Goal: Information Seeking & Learning: Learn about a topic

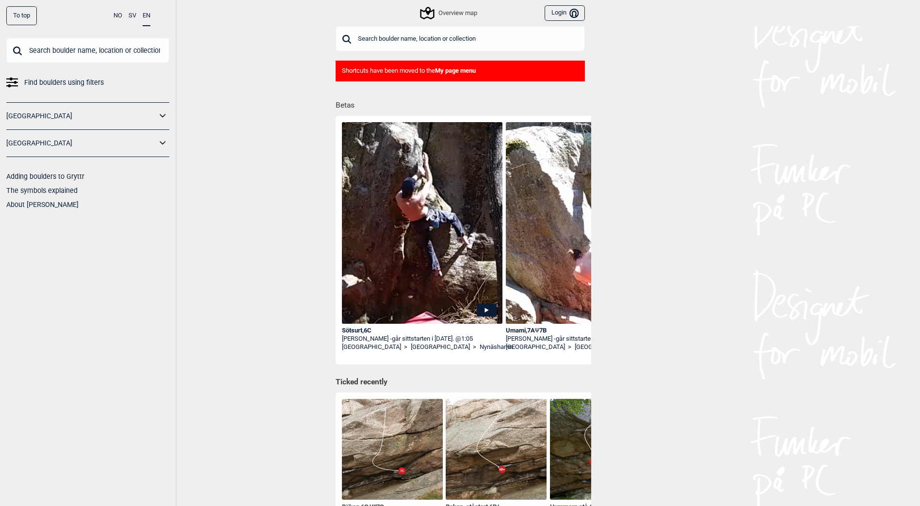
click at [140, 138] on link "[GEOGRAPHIC_DATA]" at bounding box center [81, 143] width 150 height 14
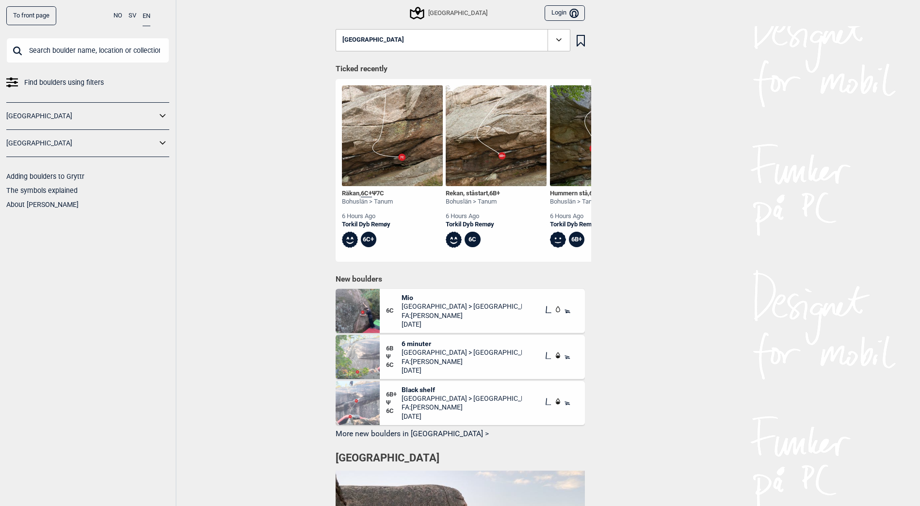
click at [160, 144] on icon at bounding box center [163, 143] width 13 height 14
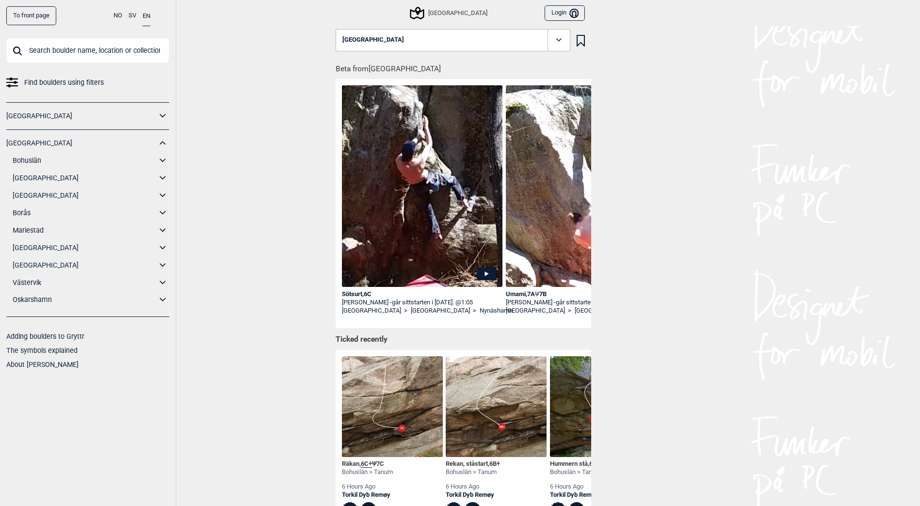
click at [162, 194] on icon at bounding box center [163, 196] width 13 height 14
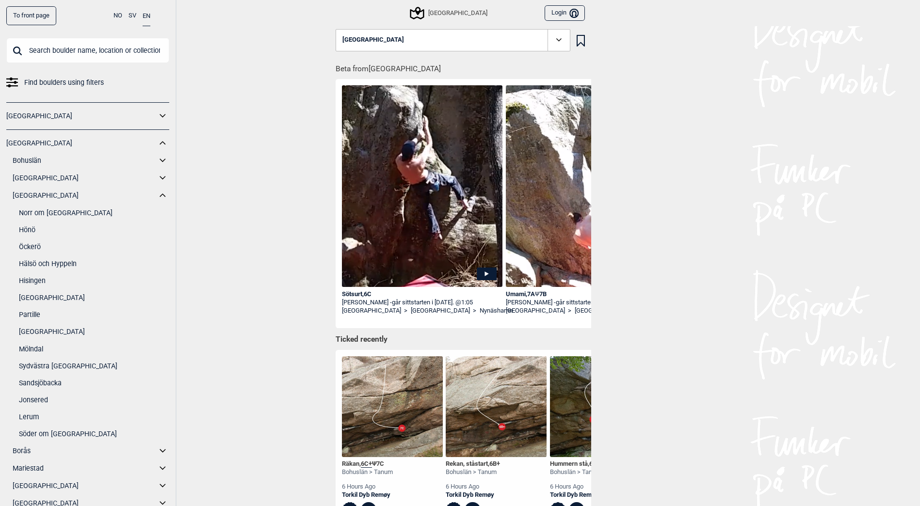
click at [91, 212] on link "Norr om [GEOGRAPHIC_DATA]" at bounding box center [94, 213] width 150 height 14
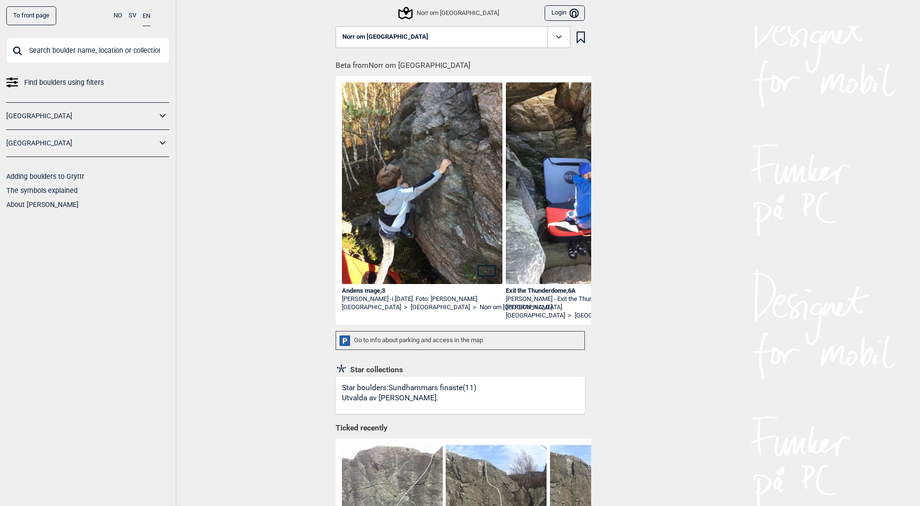
click at [444, 15] on div "Norr om [GEOGRAPHIC_DATA]" at bounding box center [448, 13] width 99 height 12
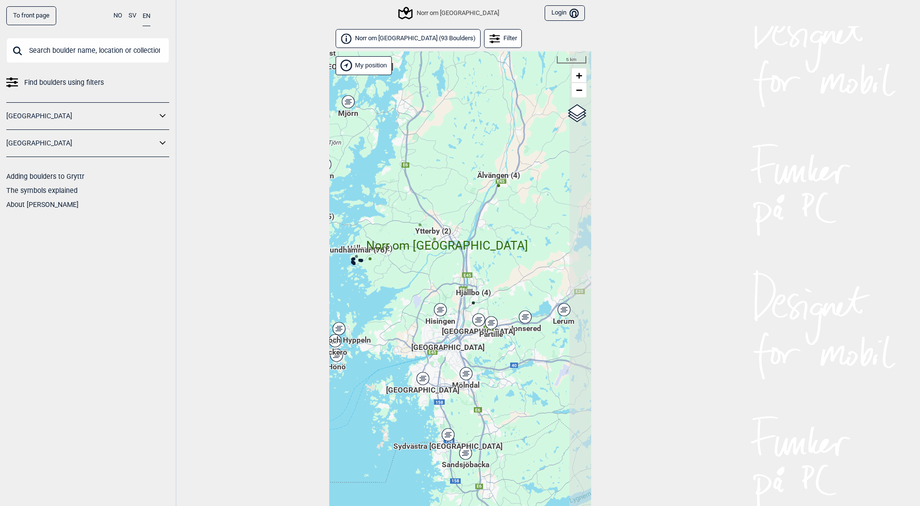
drag, startPoint x: 500, startPoint y: 247, endPoint x: 447, endPoint y: 203, distance: 68.9
click at [447, 203] on div "Hallingdal Gol [PERSON_NAME] Kolomoen [GEOGRAPHIC_DATA] [GEOGRAPHIC_DATA] [GEOG…" at bounding box center [460, 291] width 262 height 480
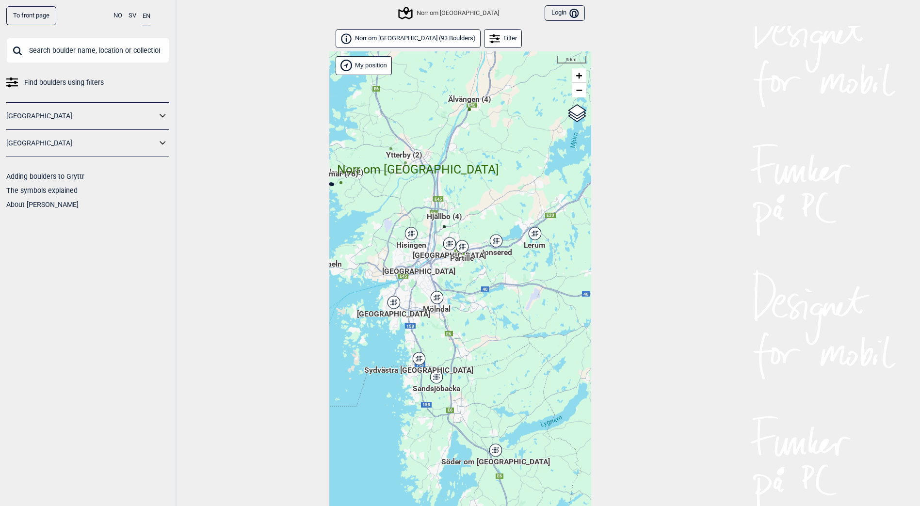
drag, startPoint x: 515, startPoint y: 262, endPoint x: 485, endPoint y: 191, distance: 77.6
click at [485, 191] on div "Hallingdal Gol [PERSON_NAME] Kolomoen [GEOGRAPHIC_DATA] [GEOGRAPHIC_DATA] [GEOG…" at bounding box center [460, 291] width 262 height 480
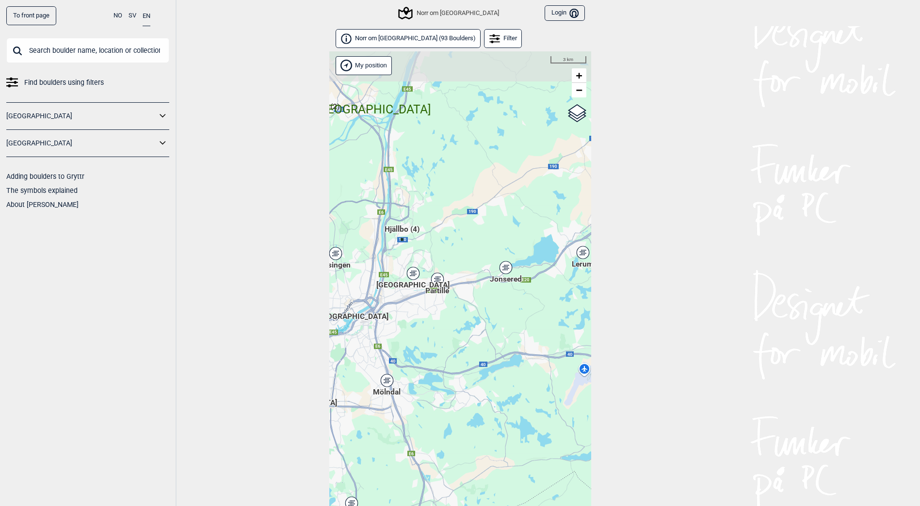
drag, startPoint x: 487, startPoint y: 269, endPoint x: 465, endPoint y: 386, distance: 119.4
click at [464, 415] on div "Hallingdal Gol [PERSON_NAME] Kolomoen [GEOGRAPHIC_DATA] [GEOGRAPHIC_DATA] [GEOG…" at bounding box center [460, 291] width 262 height 480
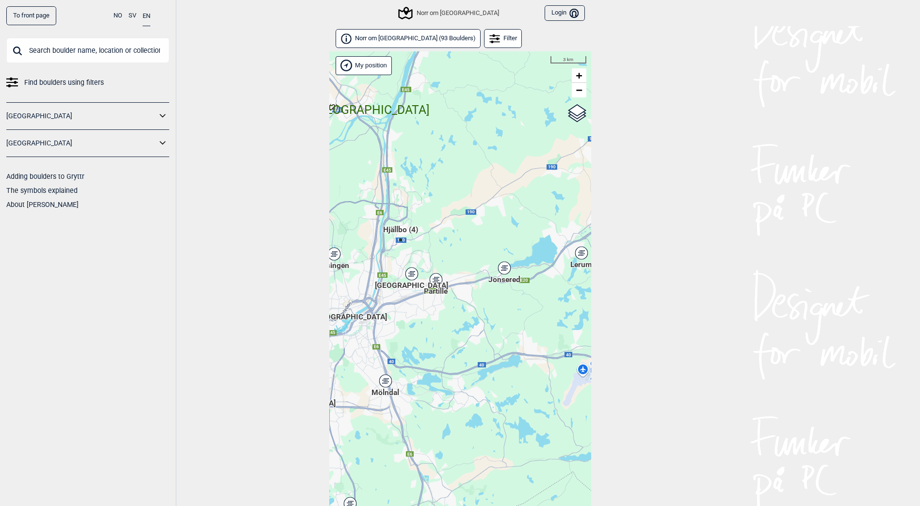
click at [401, 226] on span "Hjällbo (4)" at bounding box center [400, 233] width 35 height 18
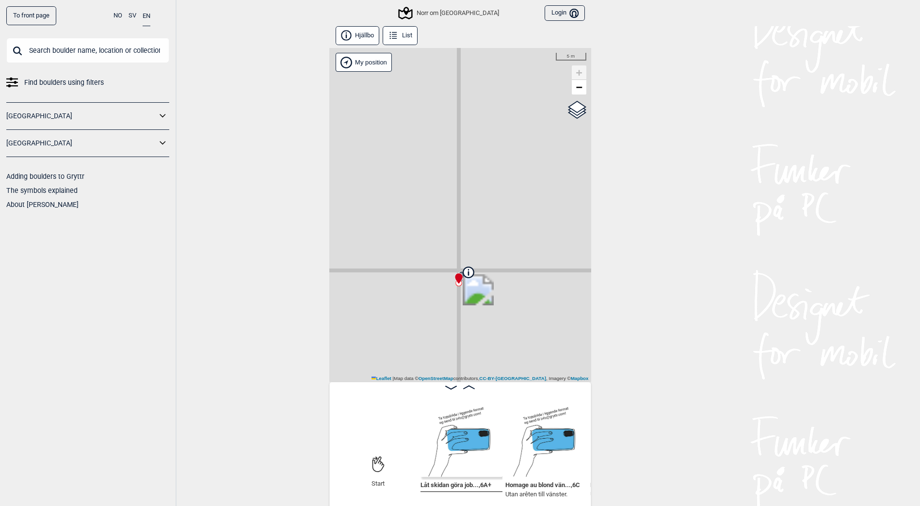
scroll to position [5, 0]
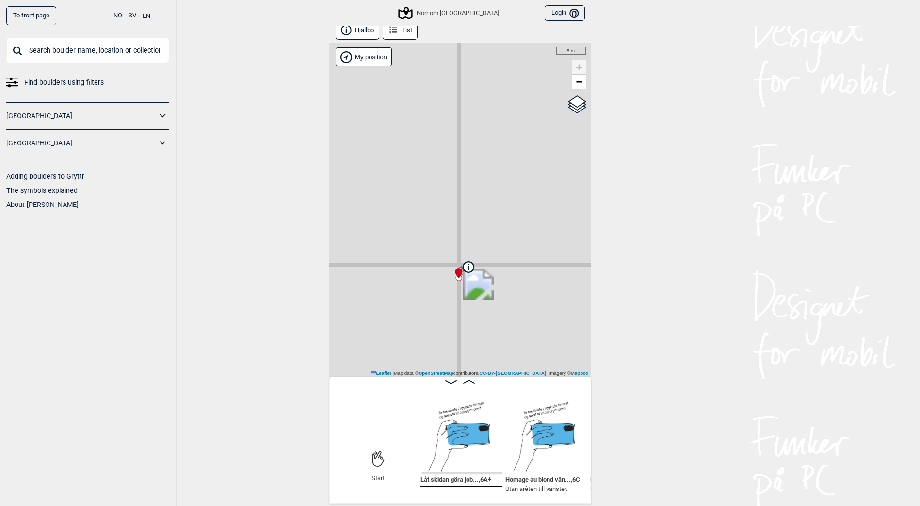
click at [570, 450] on img at bounding box center [546, 431] width 82 height 82
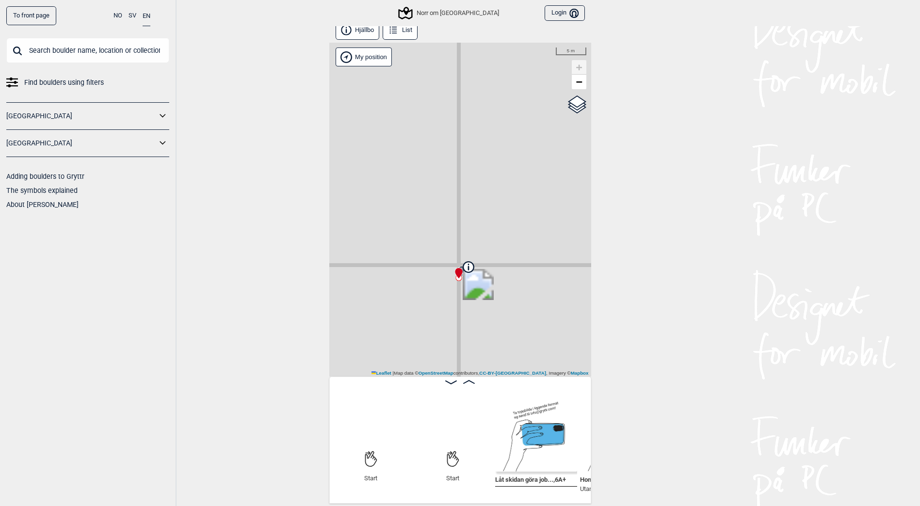
scroll to position [0, 75]
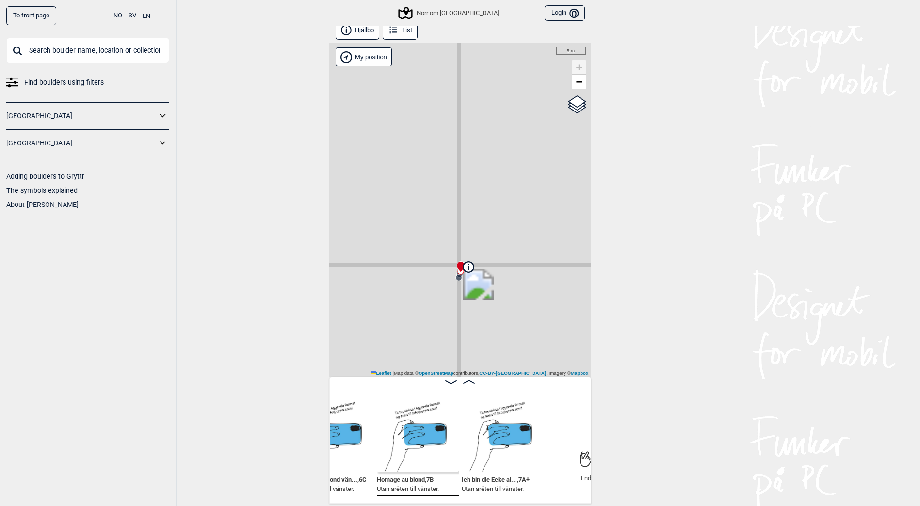
scroll to position [0, 307]
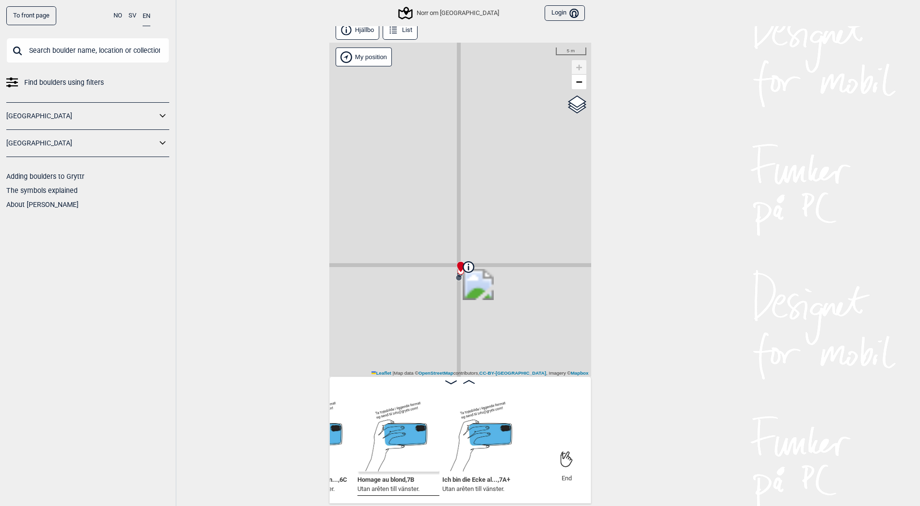
click at [441, 6] on div "Norr om [GEOGRAPHIC_DATA] Login Bruker" at bounding box center [460, 13] width 262 height 26
click at [444, 15] on div "Norr om [GEOGRAPHIC_DATA]" at bounding box center [448, 13] width 99 height 12
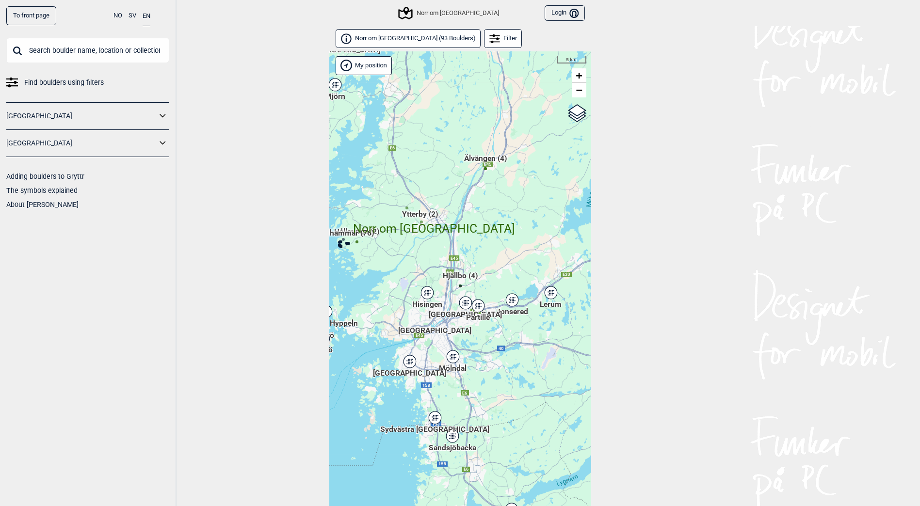
drag, startPoint x: 546, startPoint y: 300, endPoint x: 478, endPoint y: 236, distance: 93.6
click at [478, 220] on span "Norr om [GEOGRAPHIC_DATA]" at bounding box center [434, 220] width 162 height 0
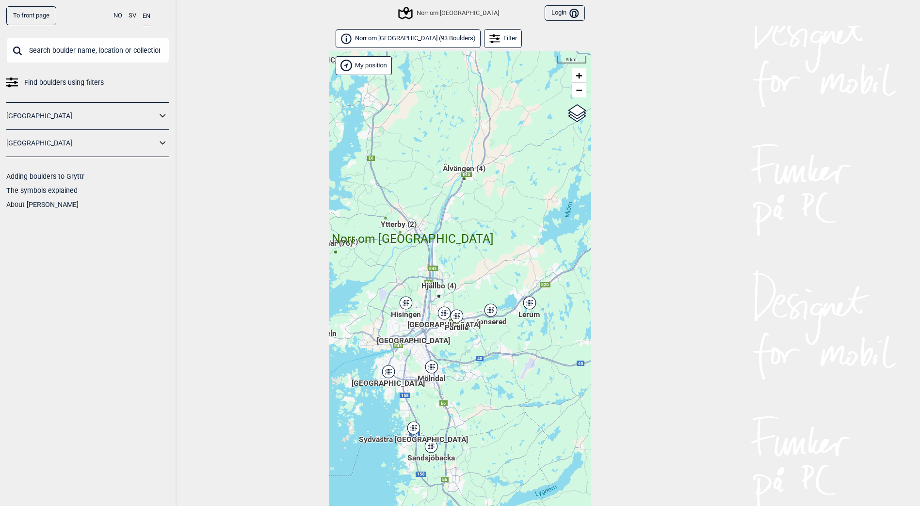
drag, startPoint x: 565, startPoint y: 354, endPoint x: 542, endPoint y: 364, distance: 24.6
click at [542, 365] on div "Hallingdal Gol [PERSON_NAME] Kolomoen [GEOGRAPHIC_DATA] [GEOGRAPHIC_DATA] [GEOG…" at bounding box center [460, 291] width 262 height 480
click at [528, 302] on div "Lerum" at bounding box center [529, 303] width 6 height 6
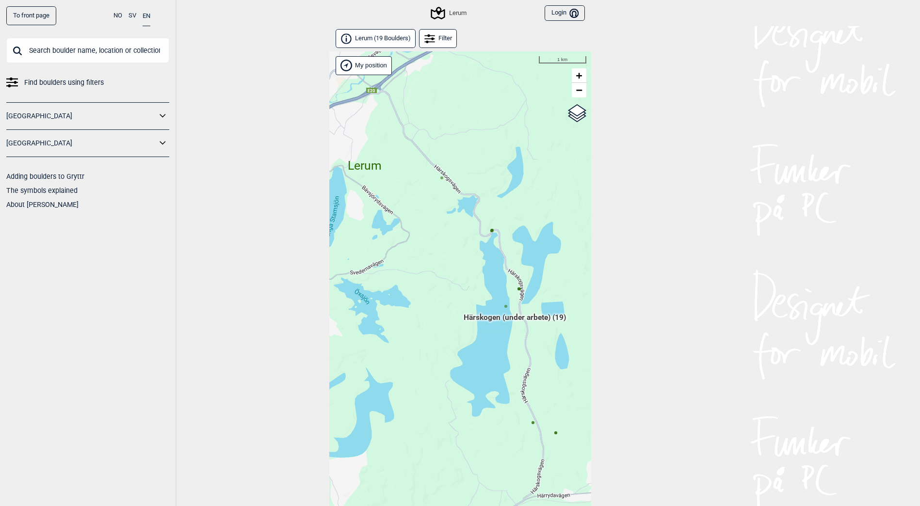
click at [491, 232] on icon at bounding box center [491, 230] width 5 height 5
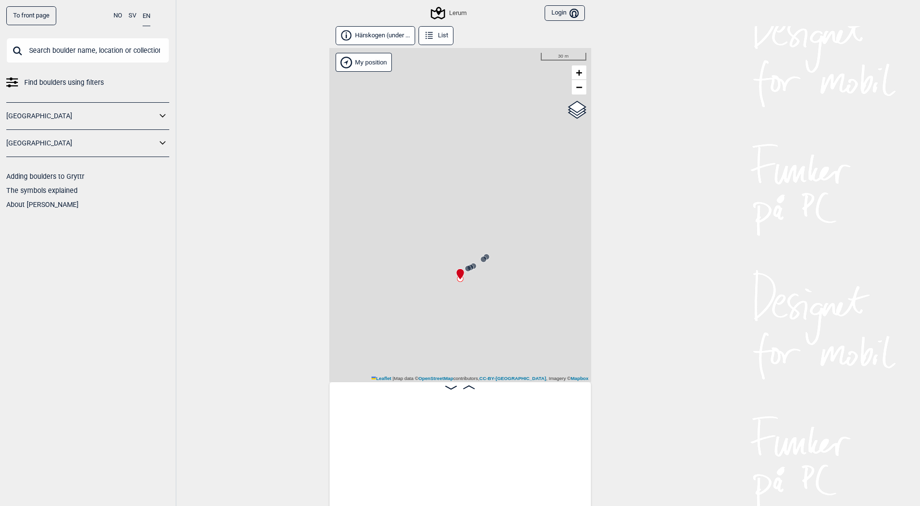
scroll to position [0, 484]
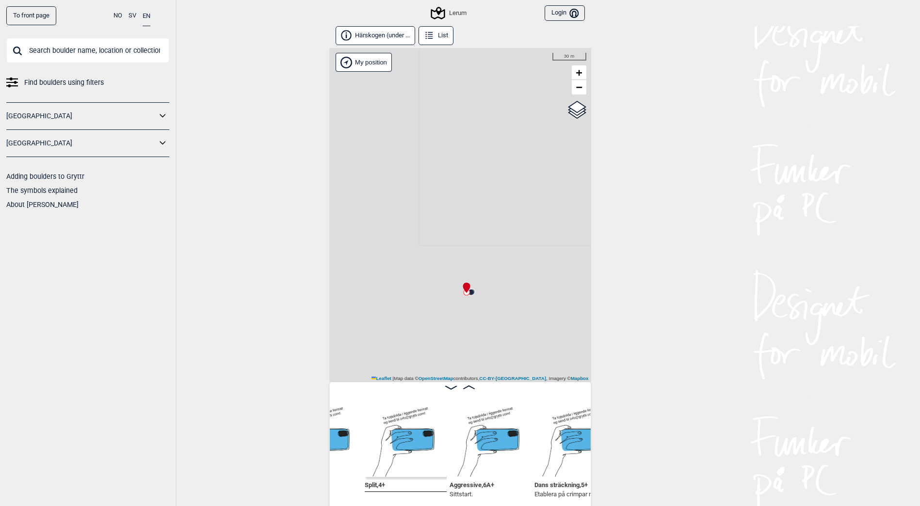
scroll to position [0, 905]
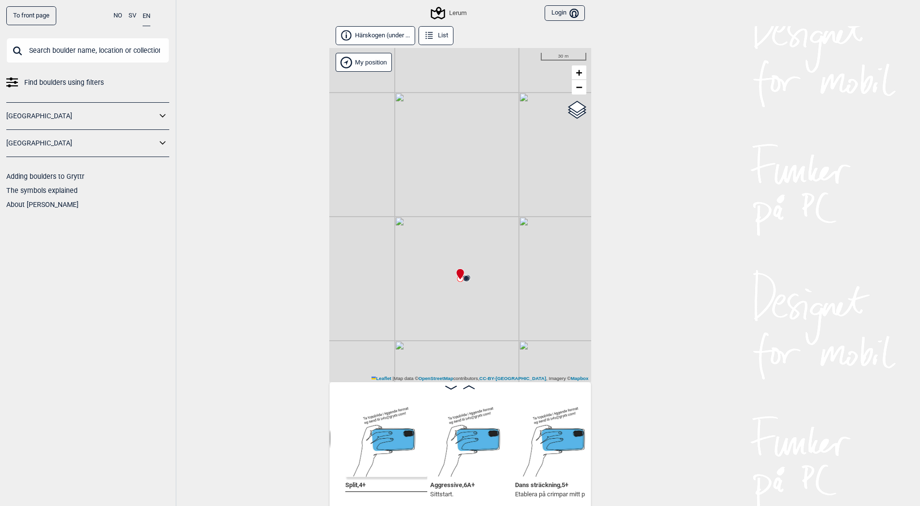
click at [453, 15] on div "Lerum" at bounding box center [449, 13] width 34 height 12
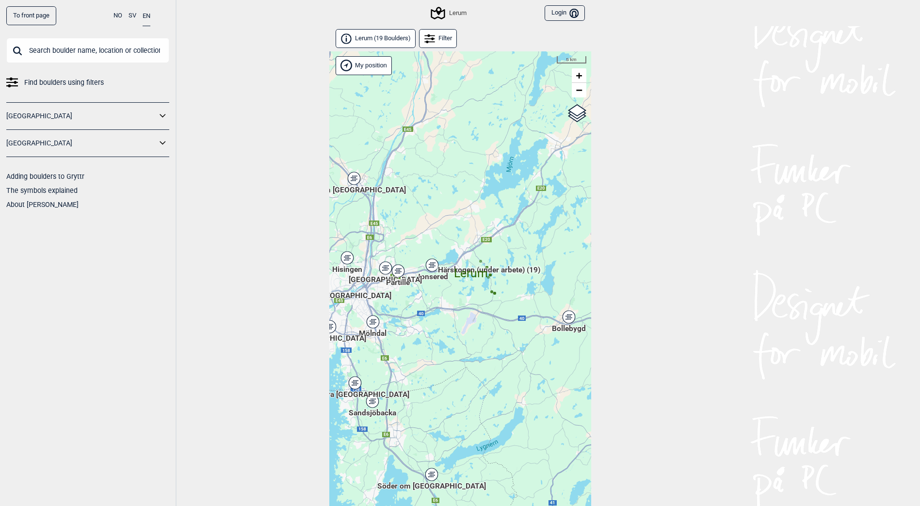
click at [568, 317] on div "Bollebygd" at bounding box center [569, 317] width 6 height 6
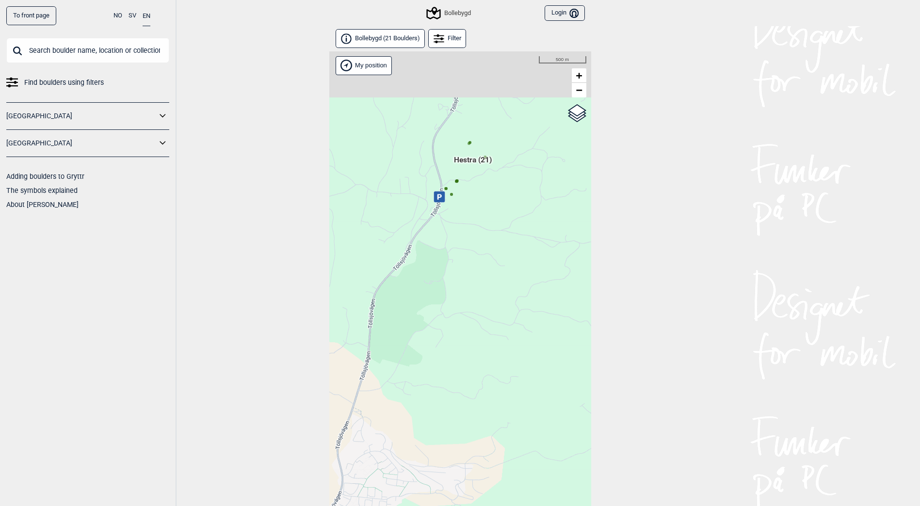
drag, startPoint x: 531, startPoint y: 335, endPoint x: 501, endPoint y: 308, distance: 40.5
click at [489, 392] on div "Hallingdal Gol [PERSON_NAME] Kolomoen [GEOGRAPHIC_DATA] [GEOGRAPHIC_DATA] [GEOG…" at bounding box center [460, 291] width 262 height 480
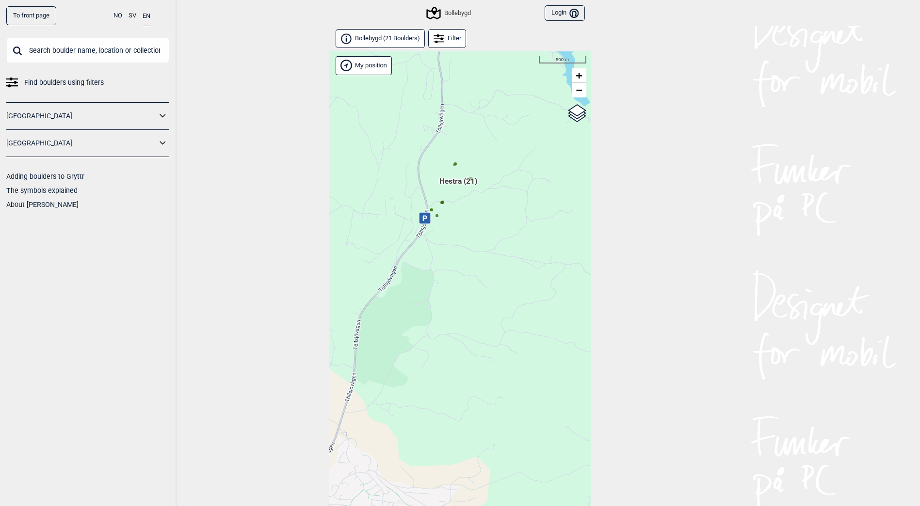
click at [454, 179] on span "Hestra (21)" at bounding box center [458, 185] width 38 height 18
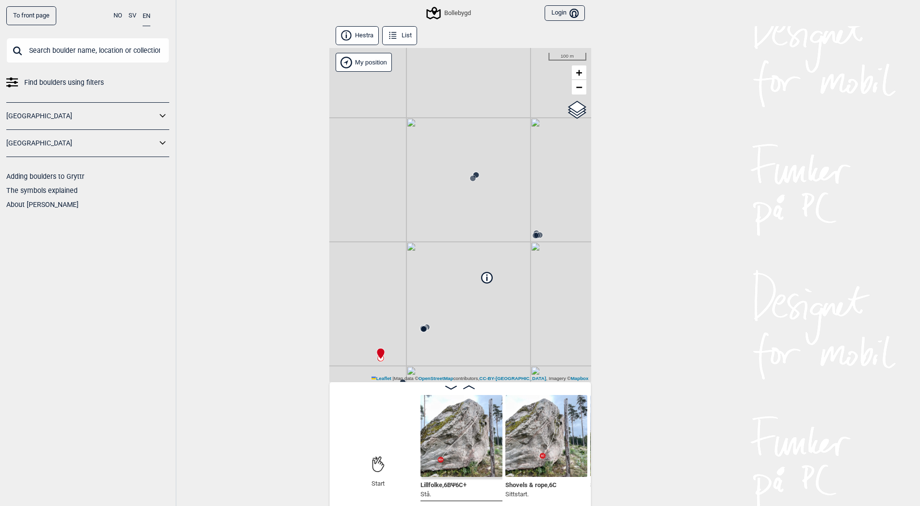
scroll to position [5, 0]
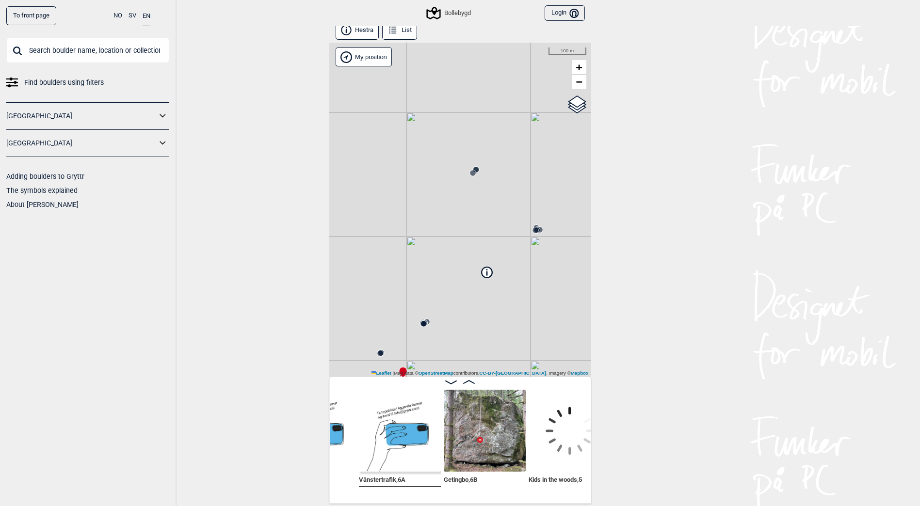
scroll to position [0, 488]
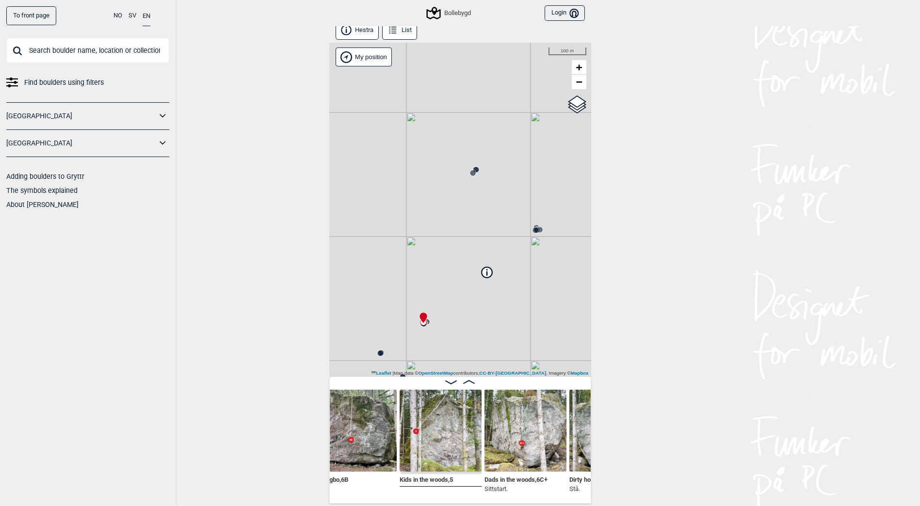
scroll to position [0, 624]
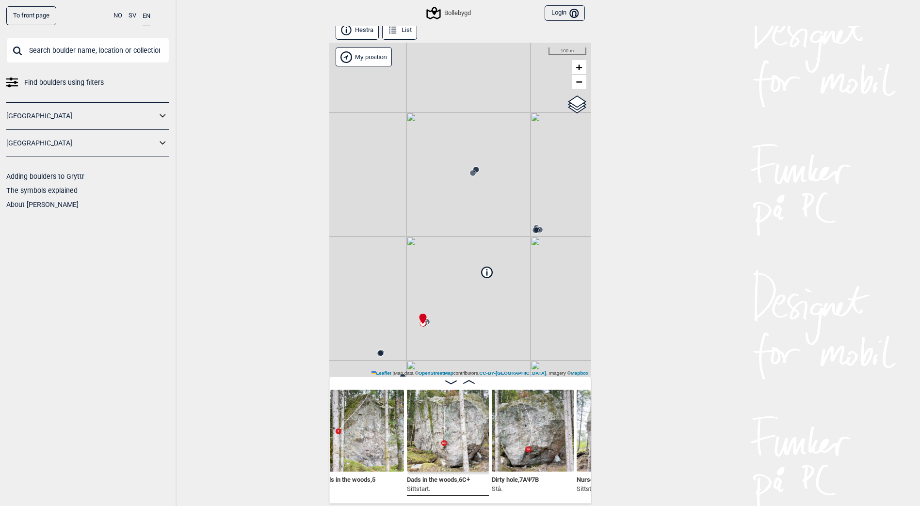
scroll to position [0, 702]
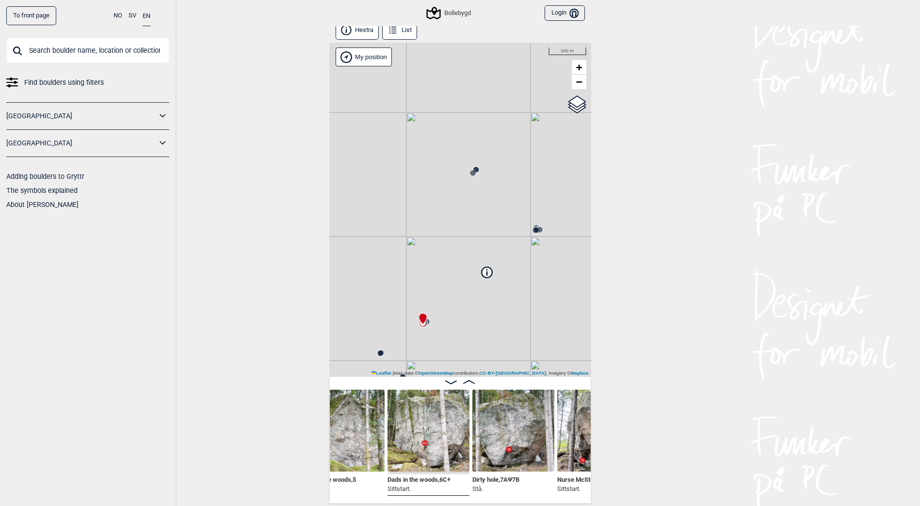
click at [392, 446] on img at bounding box center [428, 431] width 82 height 82
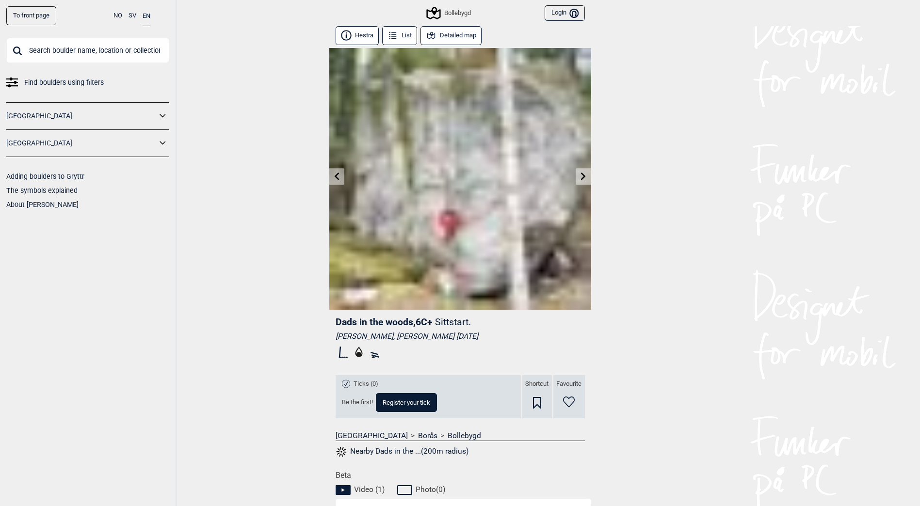
click at [574, 175] on img at bounding box center [460, 179] width 262 height 262
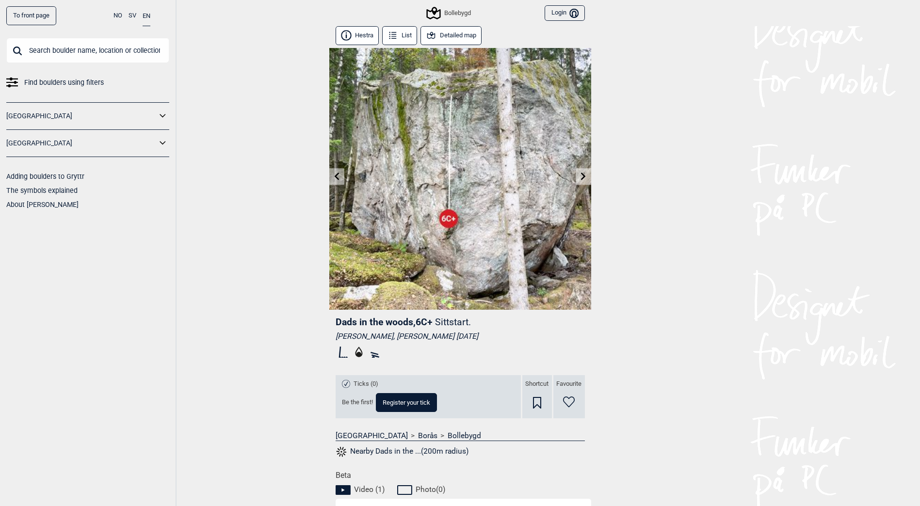
click at [578, 176] on link at bounding box center [582, 177] width 15 height 16
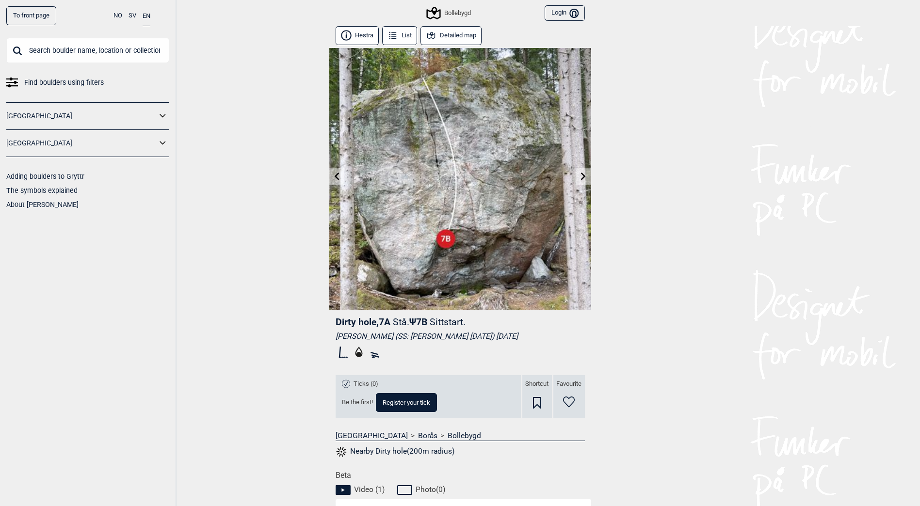
click at [584, 172] on icon at bounding box center [583, 176] width 8 height 8
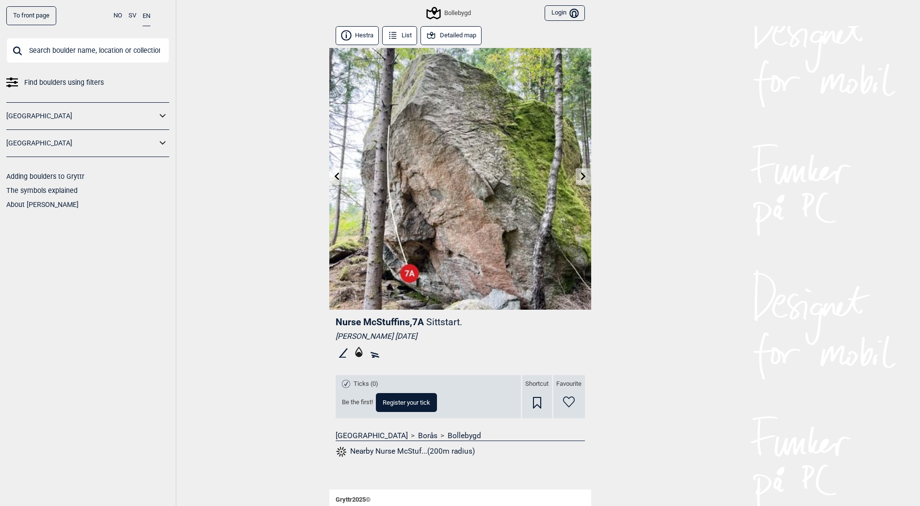
click at [583, 177] on icon at bounding box center [583, 176] width 8 height 8
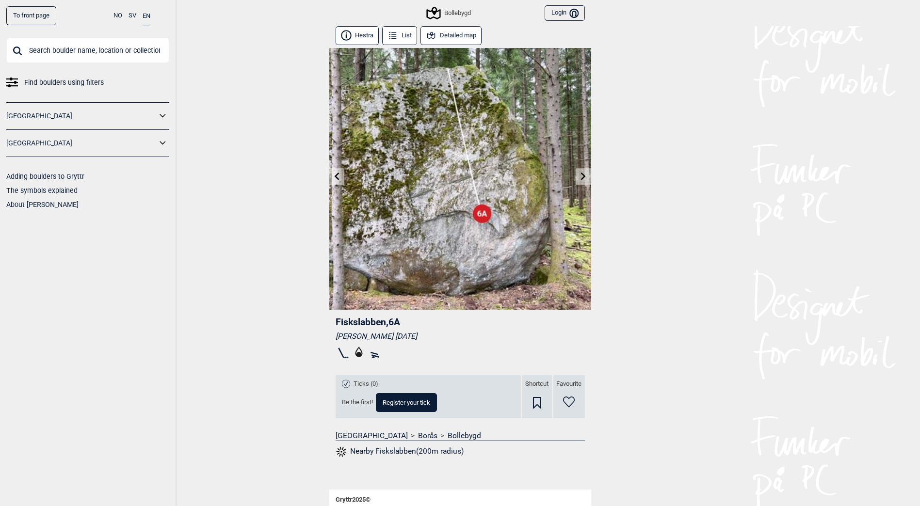
click at [586, 175] on icon at bounding box center [583, 176] width 8 height 8
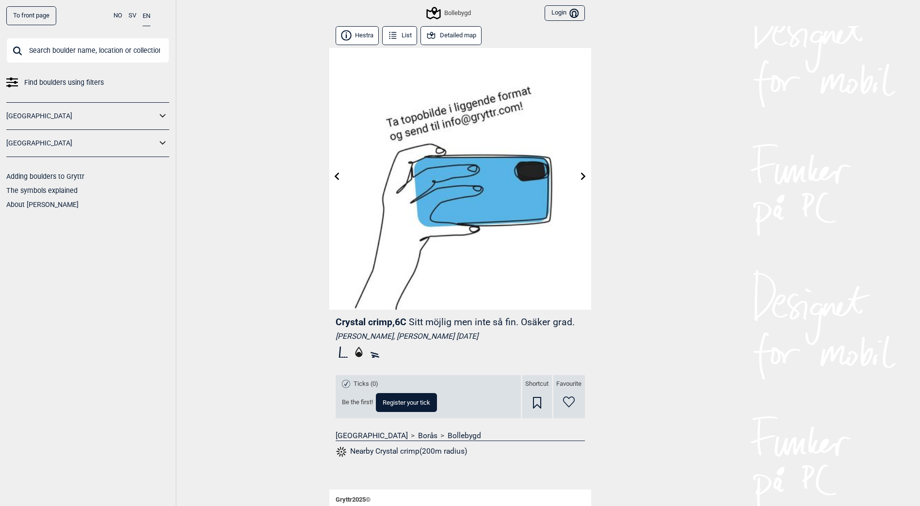
click at [583, 175] on icon at bounding box center [583, 176] width 5 height 8
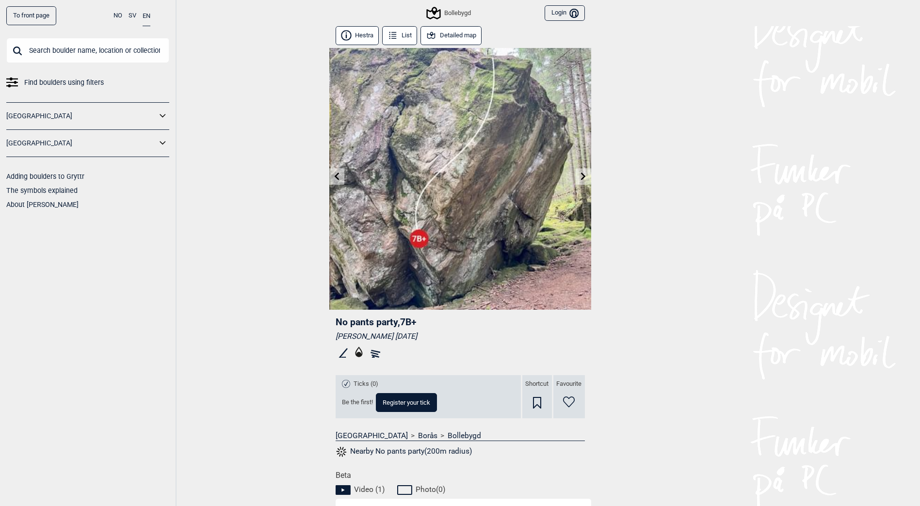
click at [583, 175] on icon at bounding box center [583, 176] width 5 height 8
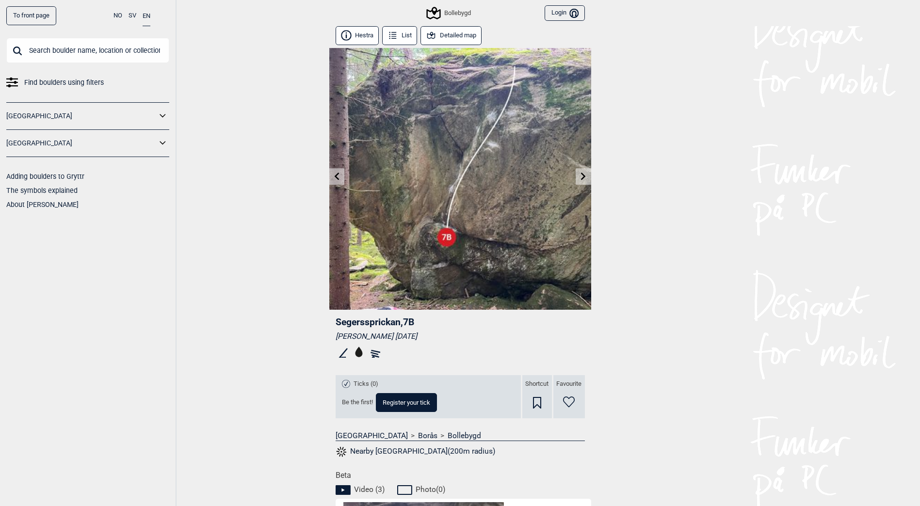
click at [583, 175] on icon at bounding box center [583, 176] width 5 height 8
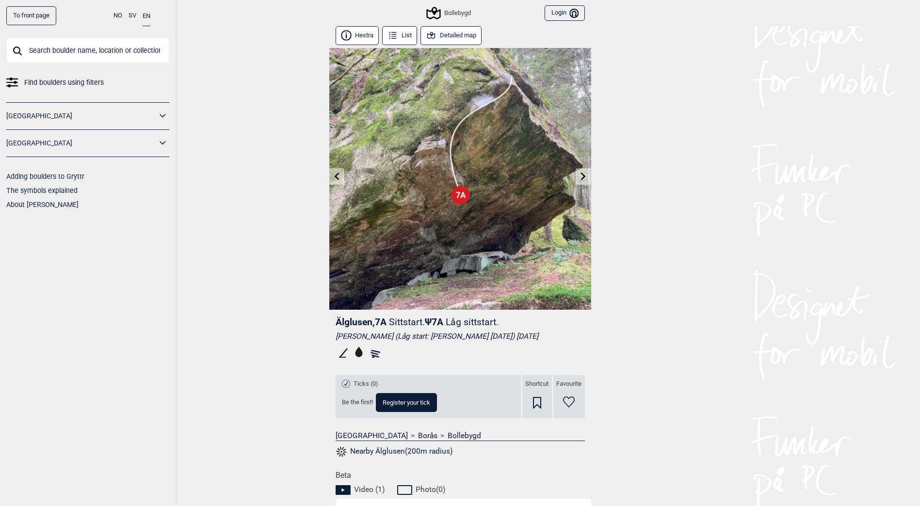
click at [583, 175] on icon at bounding box center [583, 176] width 5 height 8
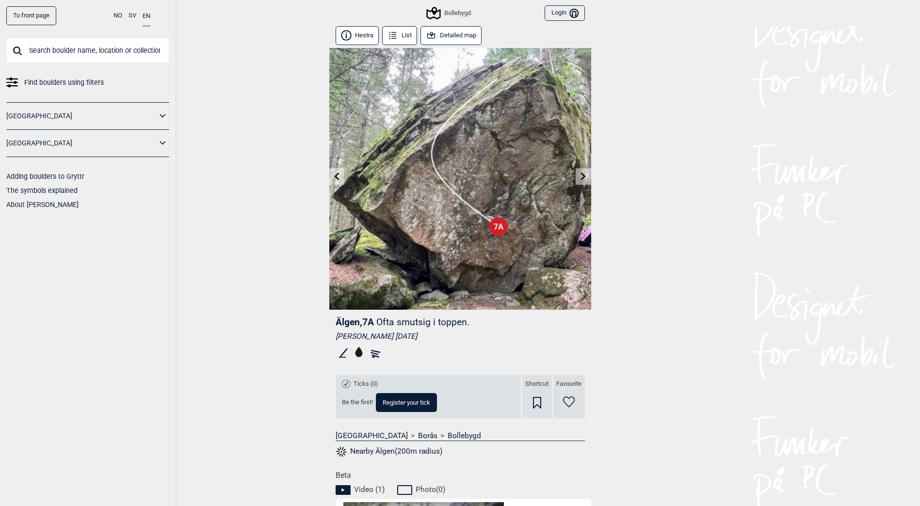
click at [583, 175] on icon at bounding box center [583, 176] width 5 height 8
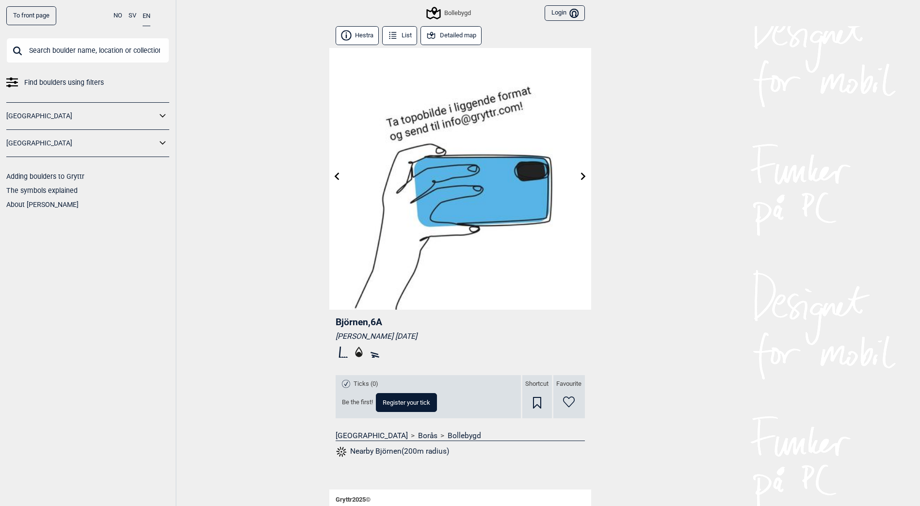
click at [583, 175] on icon at bounding box center [583, 176] width 5 height 8
click at [340, 177] on icon at bounding box center [337, 176] width 8 height 8
click at [339, 175] on icon at bounding box center [337, 176] width 8 height 8
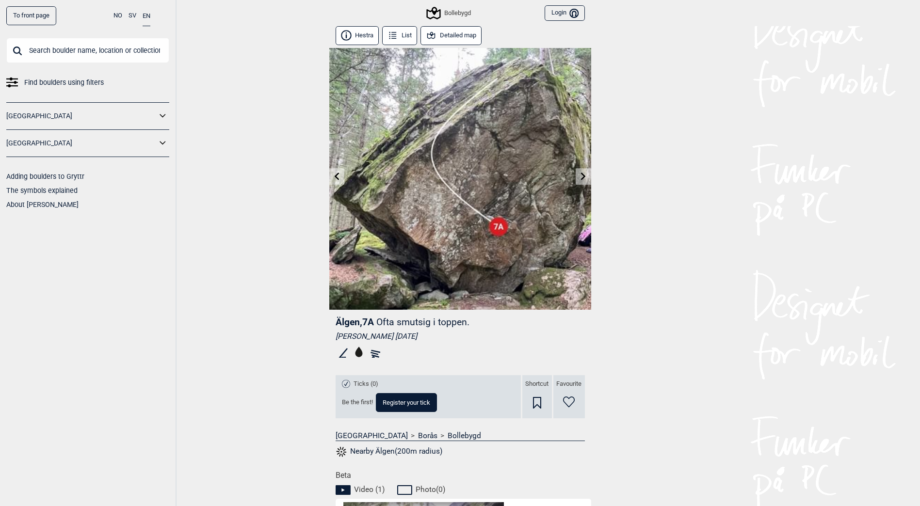
click at [692, 204] on div "To front page NO SV EN Find boulders using filters [GEOGRAPHIC_DATA] [GEOGRAPHI…" at bounding box center [460, 253] width 920 height 506
click at [579, 171] on link at bounding box center [582, 177] width 15 height 16
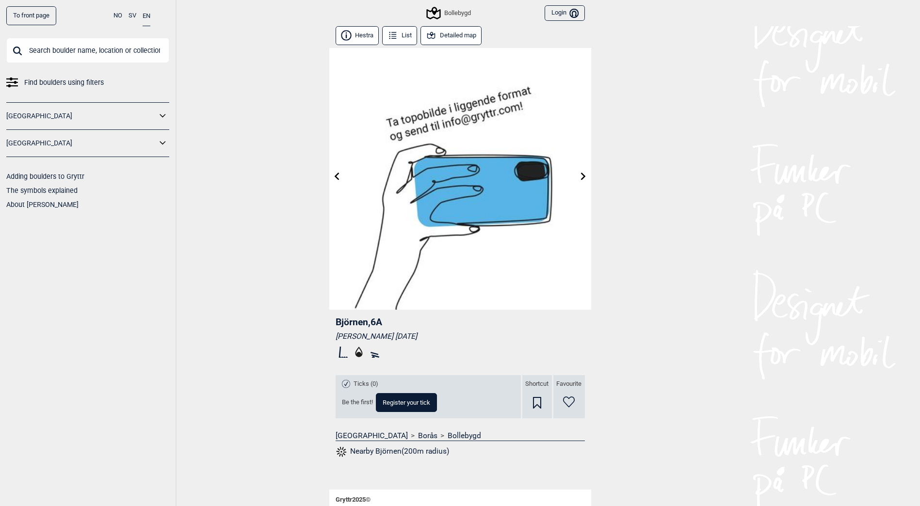
click at [579, 170] on link at bounding box center [582, 177] width 15 height 16
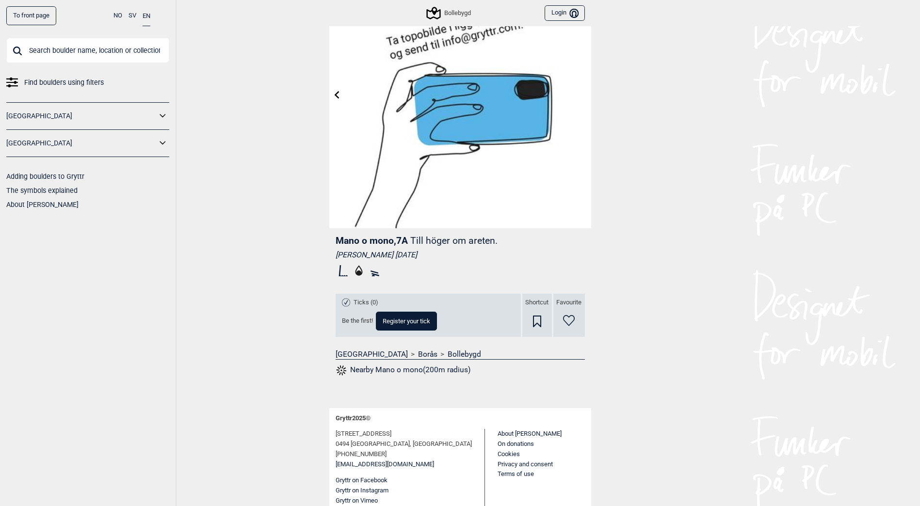
click at [447, 351] on link "Bollebygd" at bounding box center [463, 355] width 33 height 10
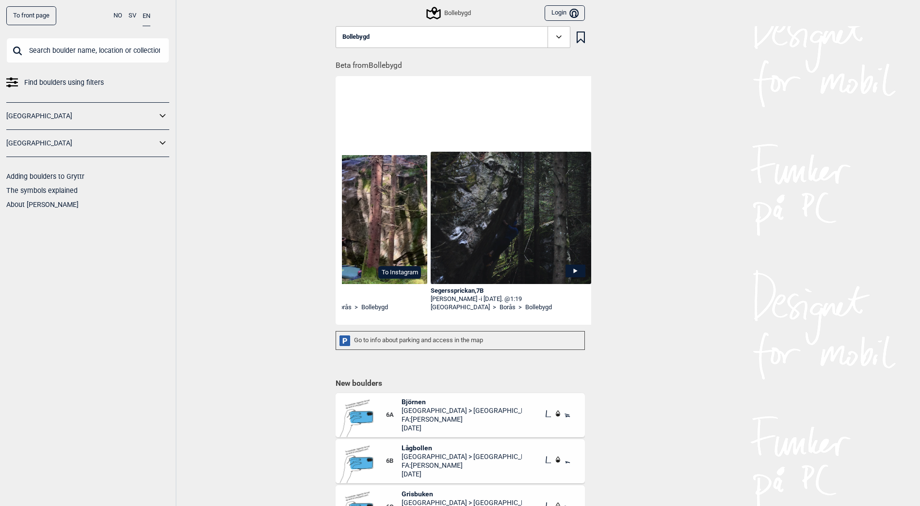
click at [464, 12] on div "Bollebygd" at bounding box center [449, 13] width 43 height 12
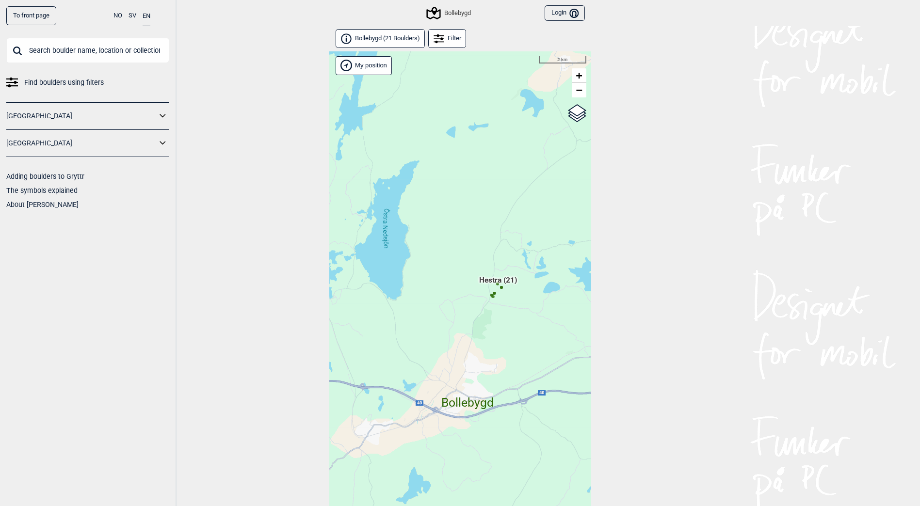
drag, startPoint x: 509, startPoint y: 316, endPoint x: 498, endPoint y: 352, distance: 38.4
click at [499, 352] on div "Hallingdal Gol [PERSON_NAME] Kolomoen [GEOGRAPHIC_DATA] [GEOGRAPHIC_DATA] [GEOG…" at bounding box center [460, 291] width 262 height 480
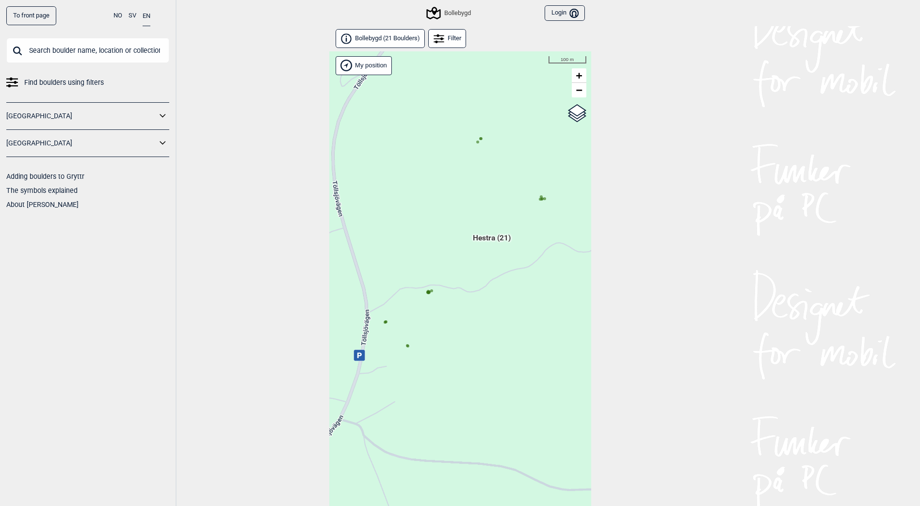
drag, startPoint x: 457, startPoint y: 313, endPoint x: 485, endPoint y: 319, distance: 28.6
click at [485, 319] on div "Hallingdal Gol [PERSON_NAME] Kolomoen [GEOGRAPHIC_DATA] [GEOGRAPHIC_DATA] [GEOG…" at bounding box center [460, 291] width 262 height 480
click at [430, 293] on circle at bounding box center [428, 292] width 3 height 3
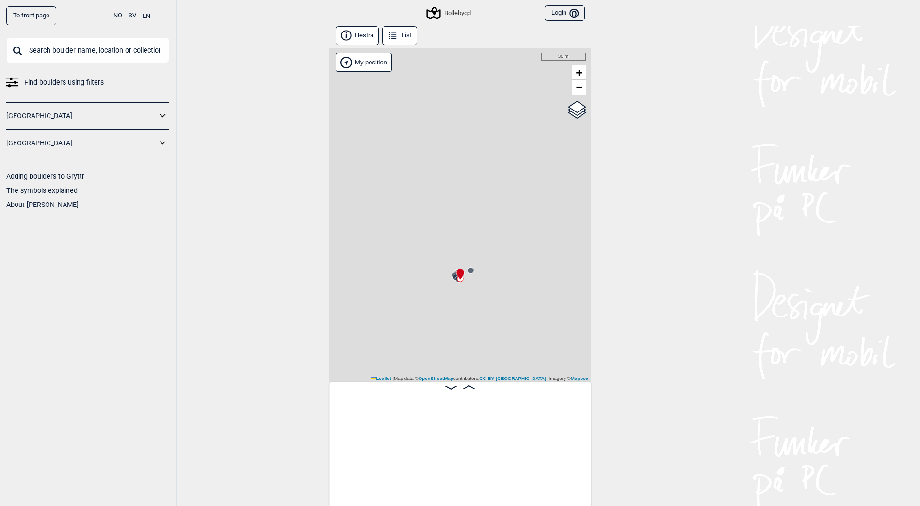
scroll to position [0, 894]
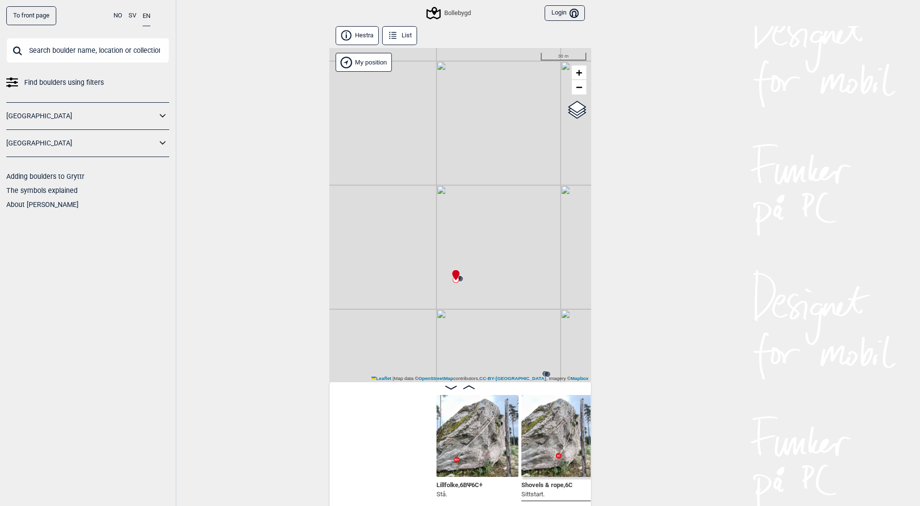
scroll to position [0, 186]
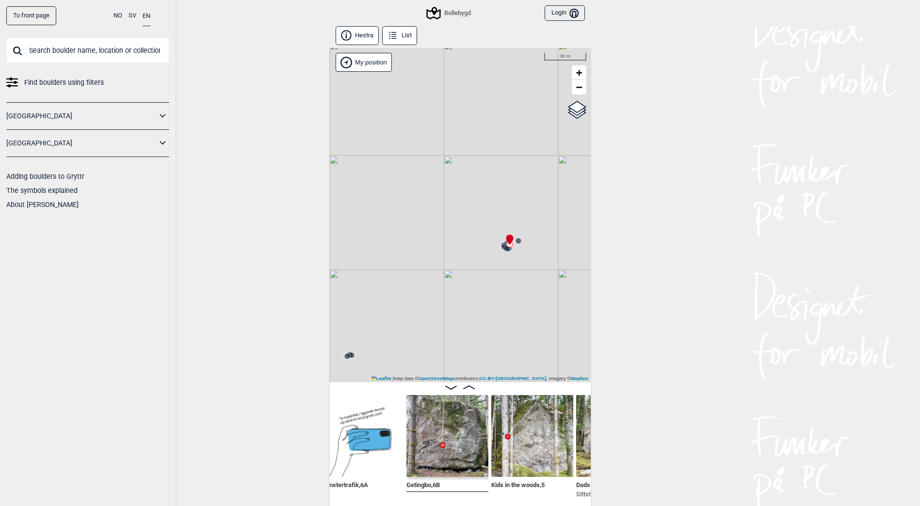
scroll to position [0, 530]
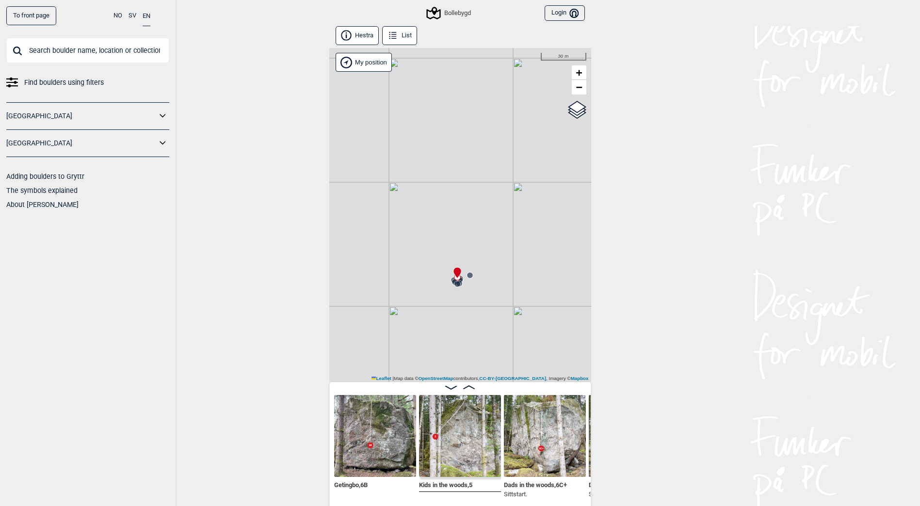
scroll to position [0, 590]
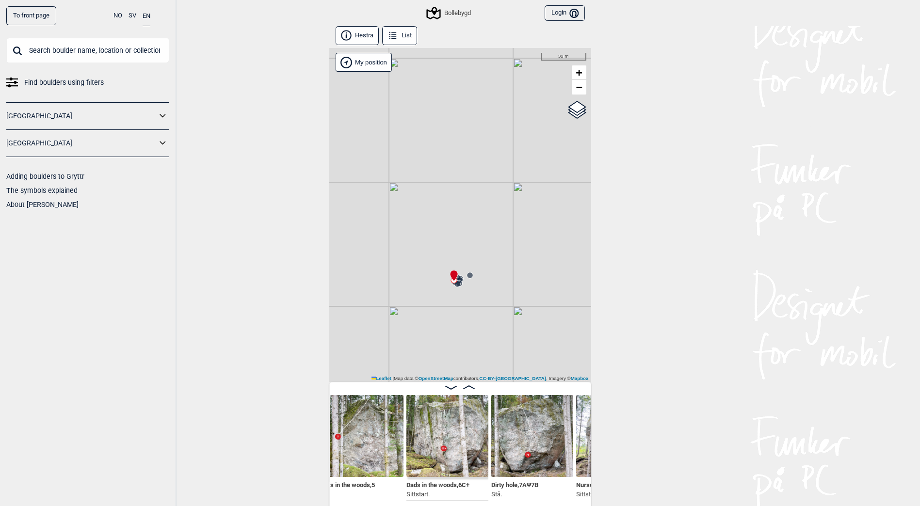
scroll to position [0, 750]
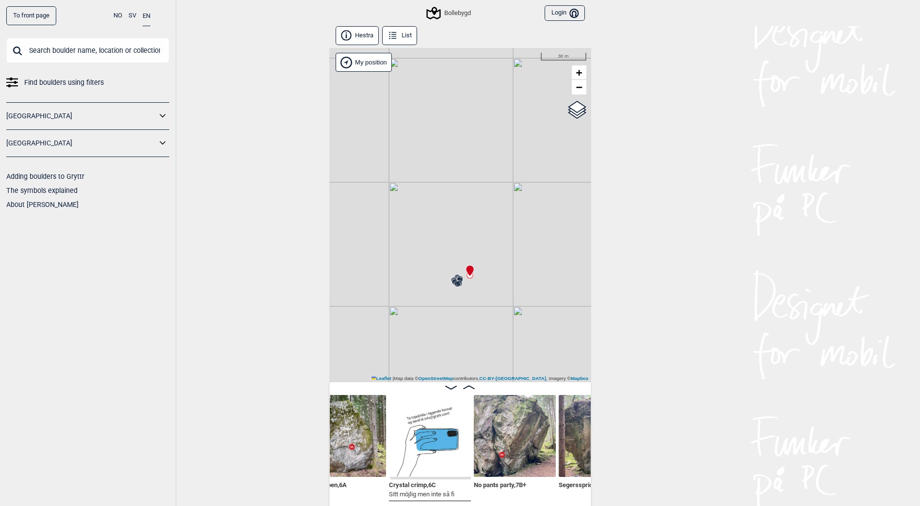
scroll to position [0, 1133]
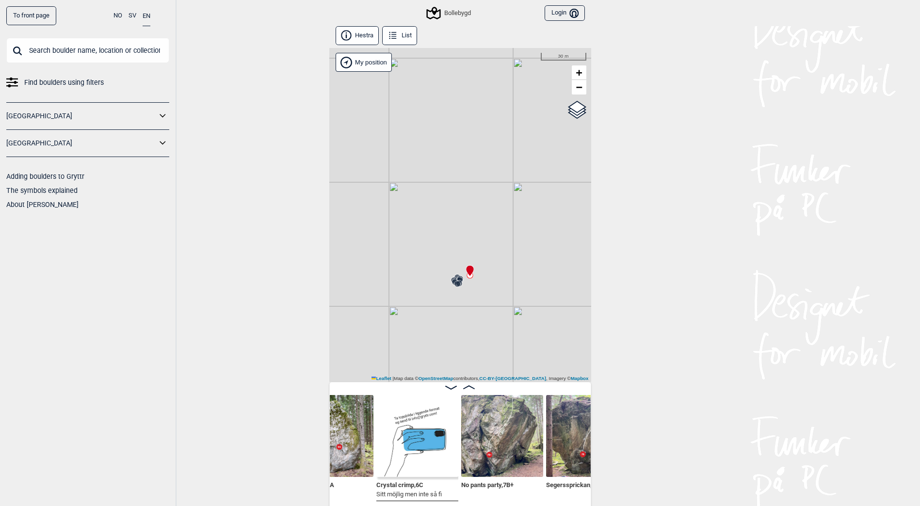
scroll to position [0, 1188]
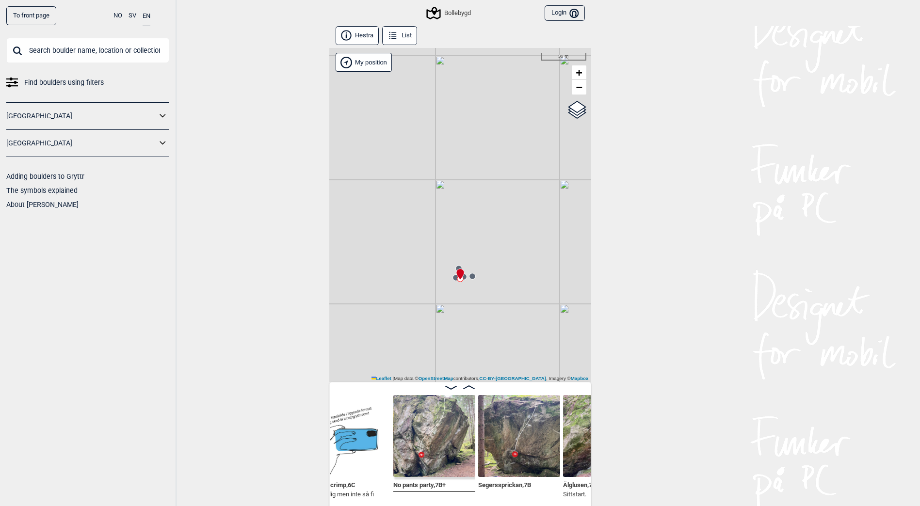
scroll to position [0, 1299]
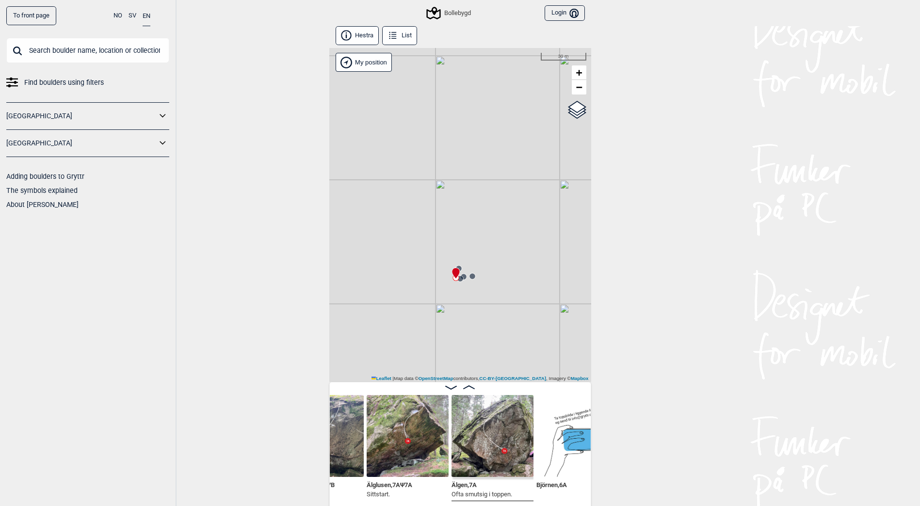
scroll to position [0, 1422]
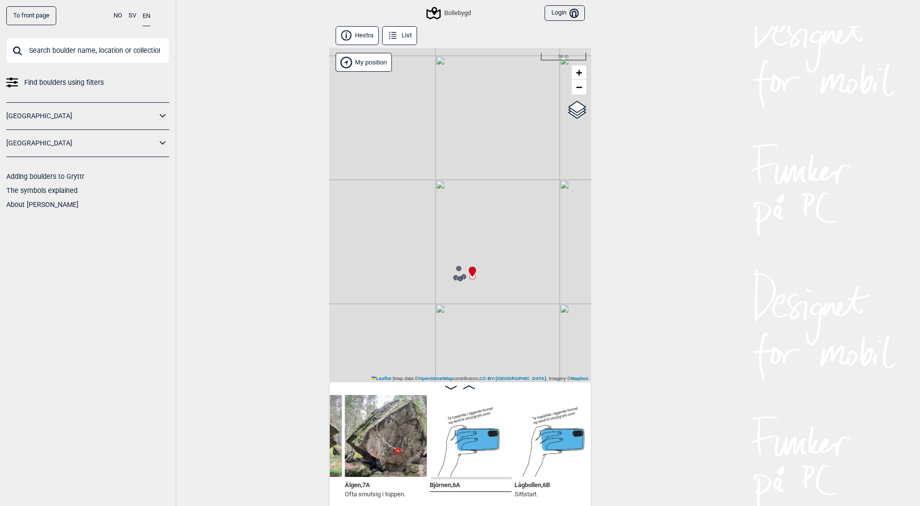
scroll to position [0, 1555]
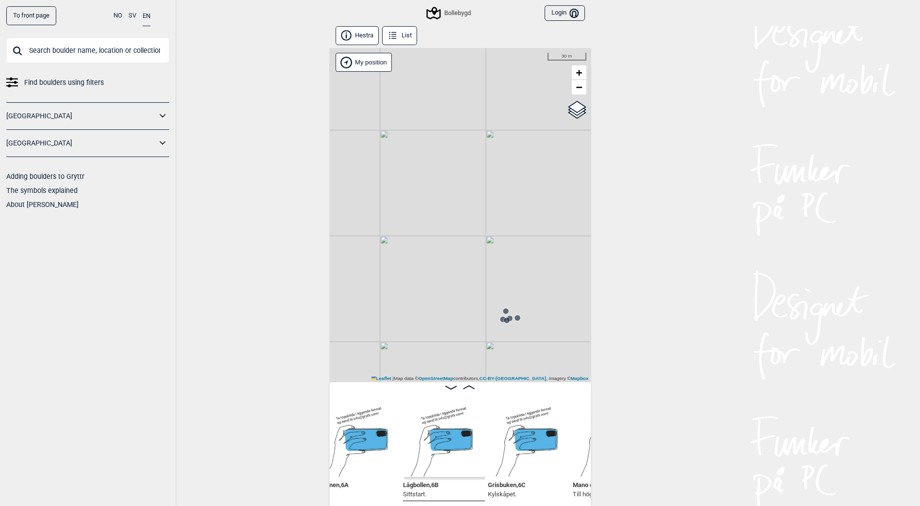
scroll to position [0, 1627]
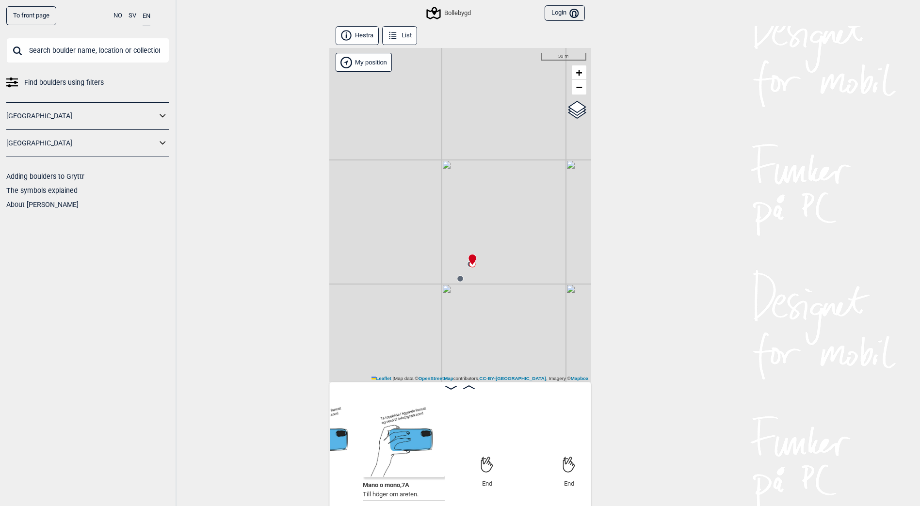
scroll to position [0, 1849]
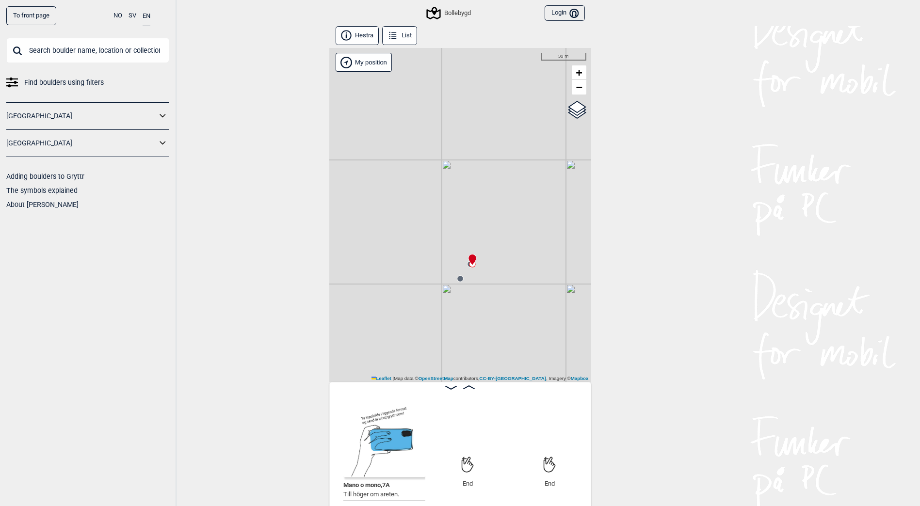
click at [780, 314] on div "To front page NO SV EN Find boulders using filters [GEOGRAPHIC_DATA] [GEOGRAPHI…" at bounding box center [460, 253] width 920 height 506
